Goal: Task Accomplishment & Management: Manage account settings

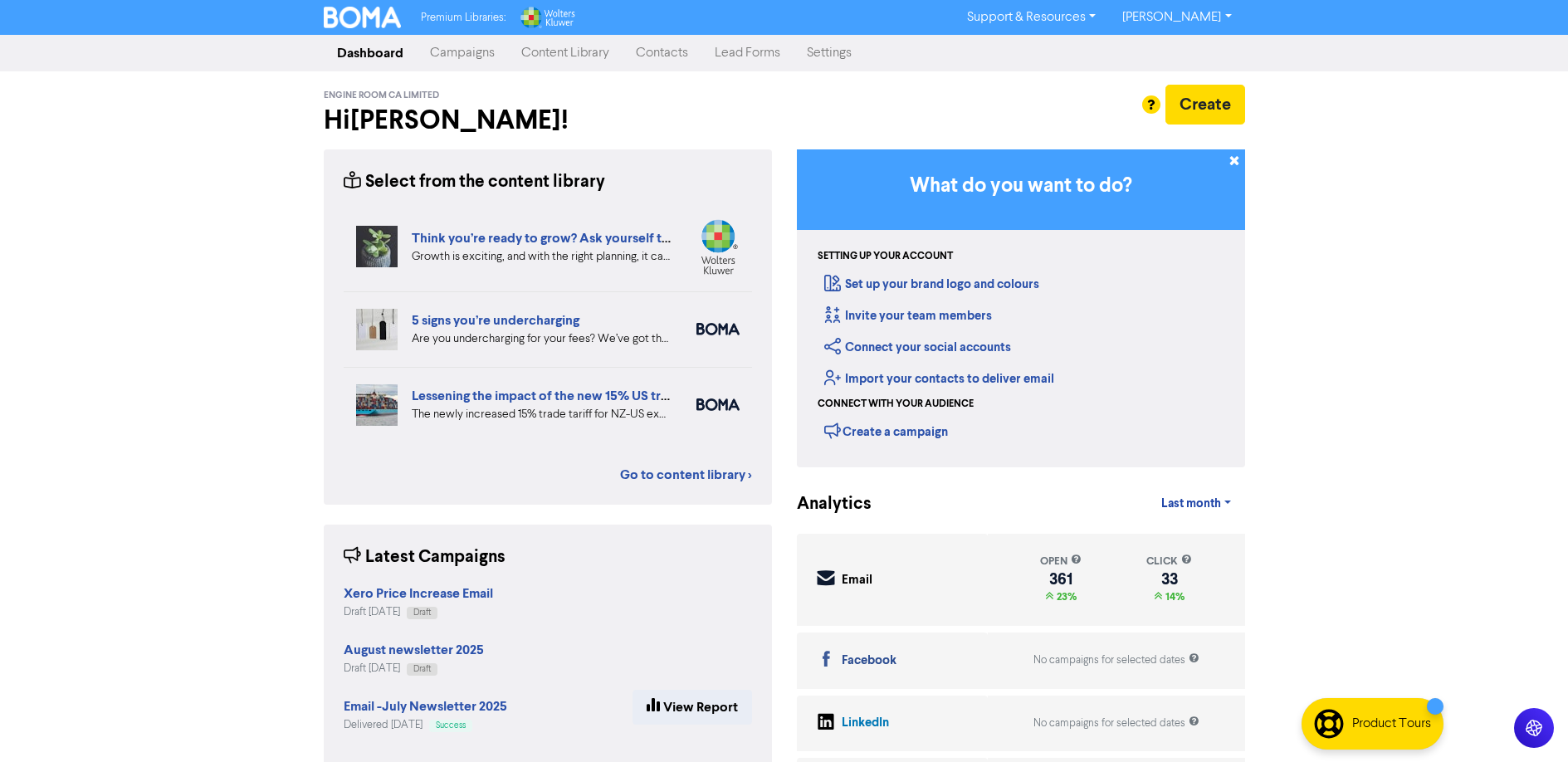
scroll to position [106, 0]
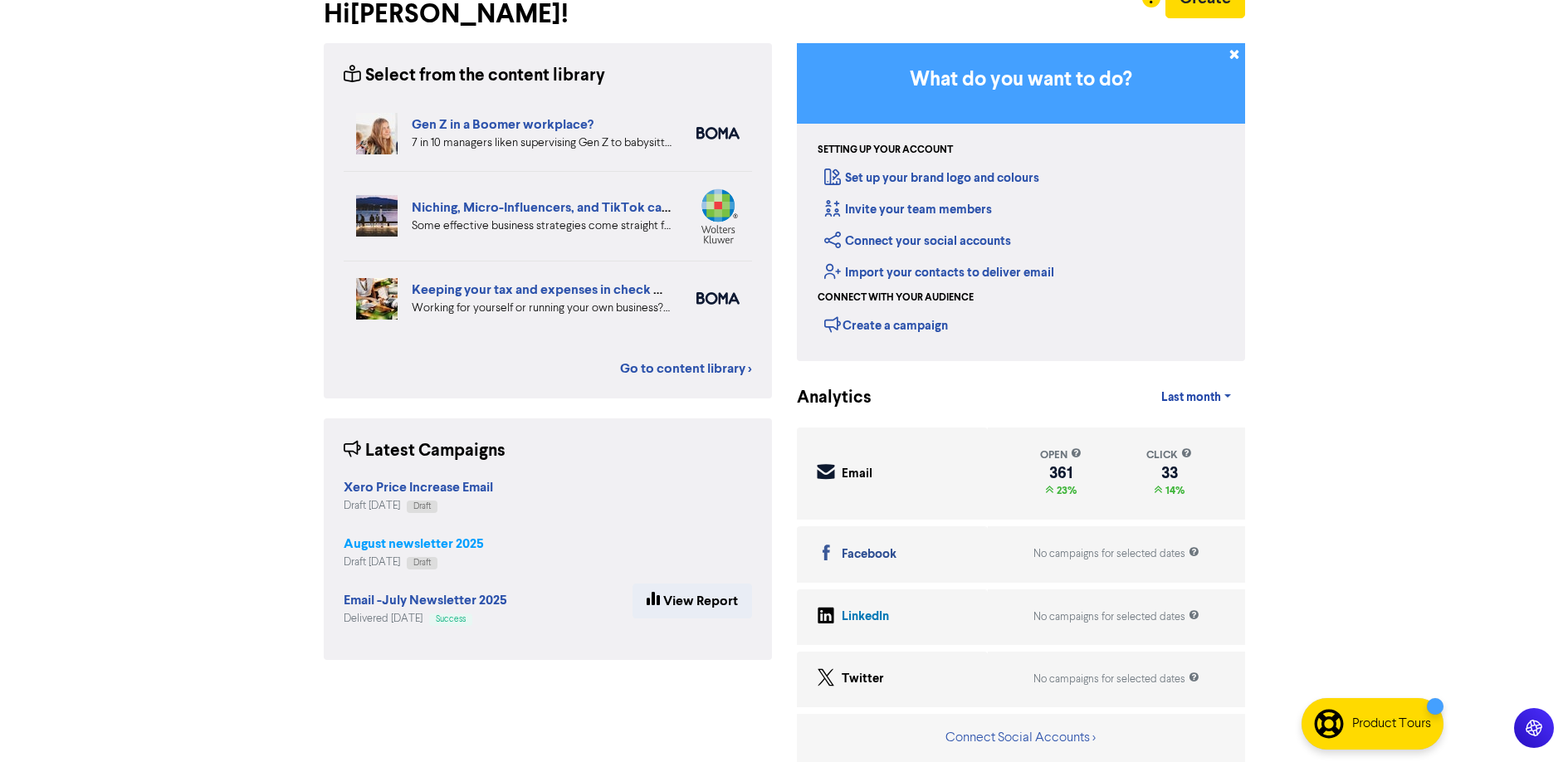
click at [369, 540] on strong "August newsletter 2025" at bounding box center [414, 543] width 141 height 16
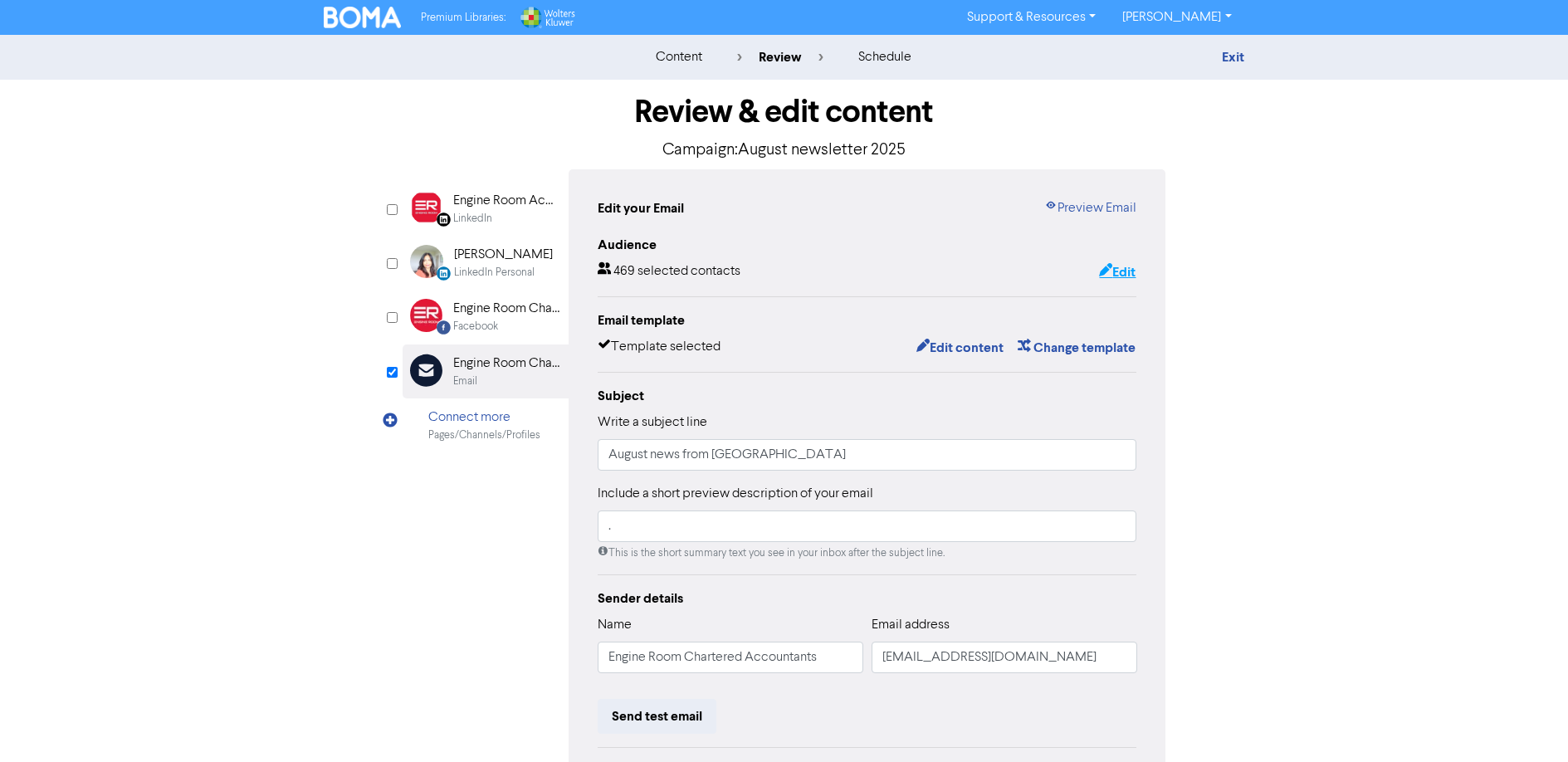
click at [1121, 270] on button "Edit" at bounding box center [1117, 272] width 38 height 22
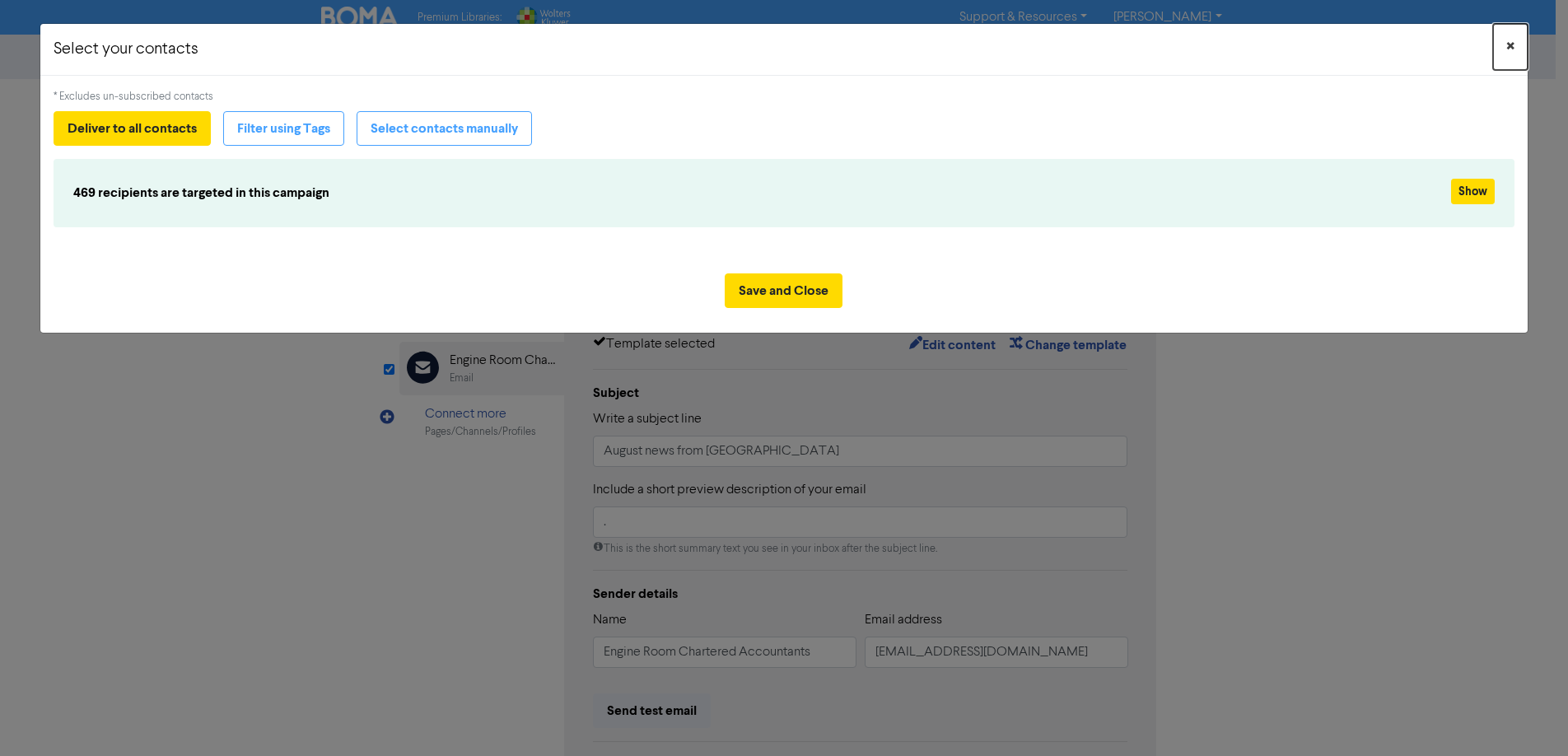
click at [1511, 48] on span "×" at bounding box center [1511, 47] width 8 height 25
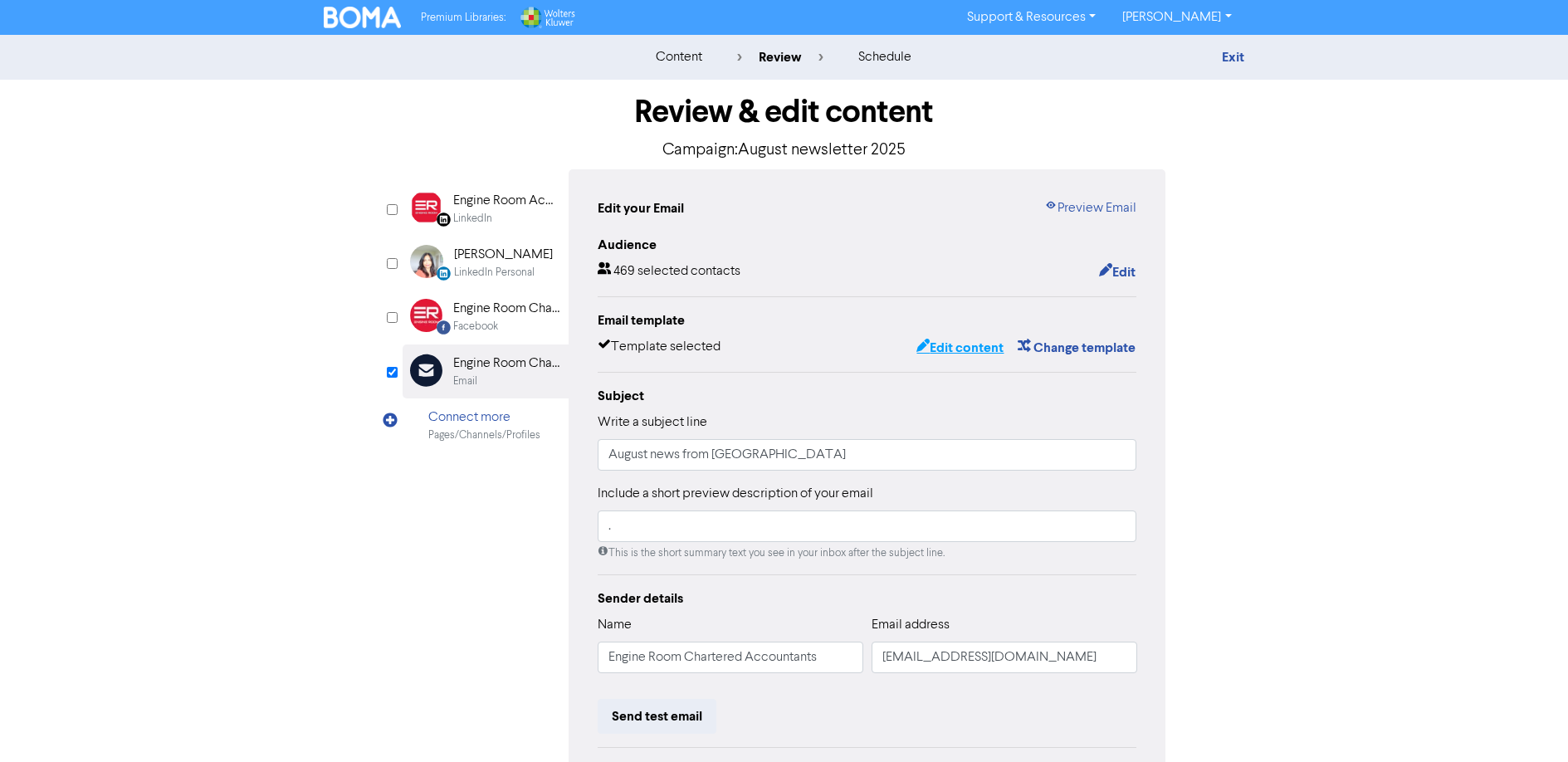
click at [944, 342] on button "Edit content" at bounding box center [960, 348] width 89 height 22
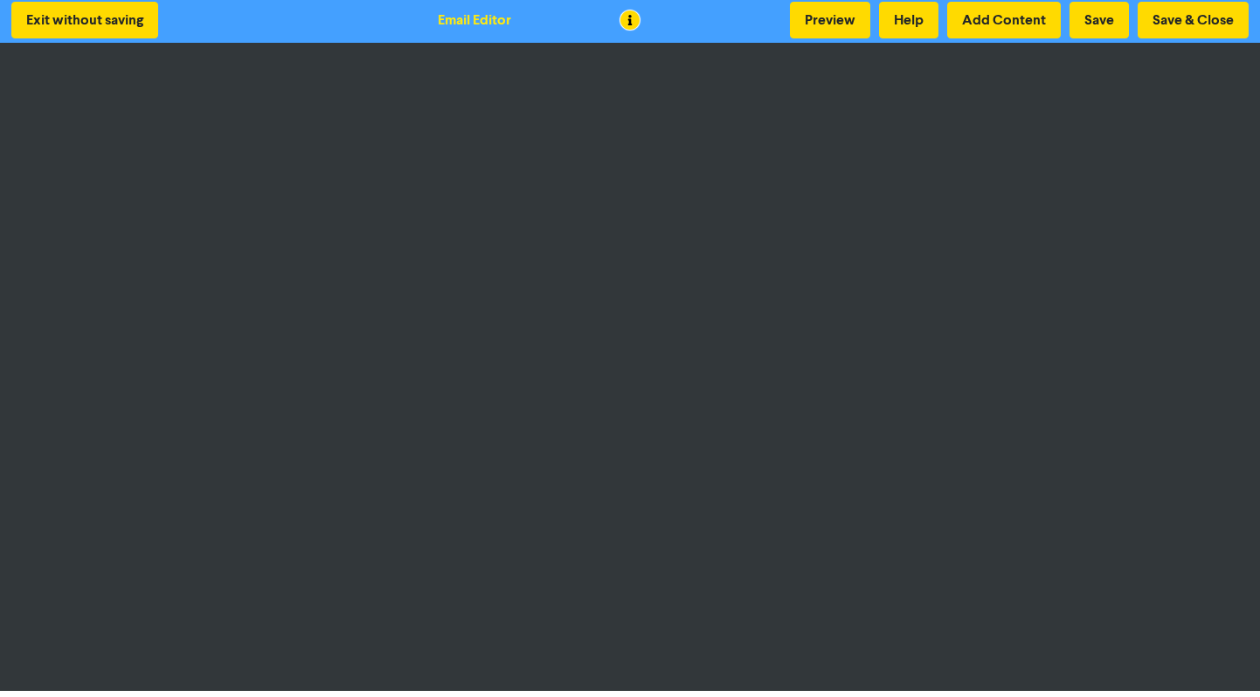
scroll to position [3, 0]
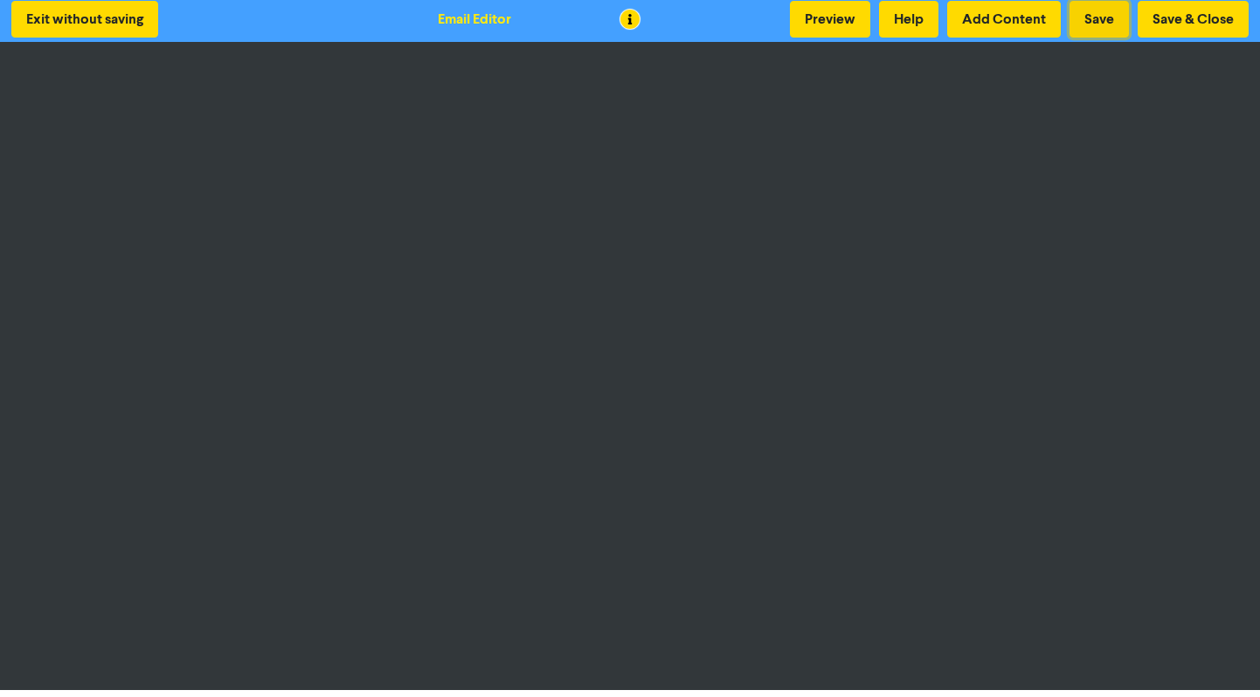
click at [1101, 21] on button "Save" at bounding box center [1099, 19] width 59 height 37
